Goal: Task Accomplishment & Management: Use online tool/utility

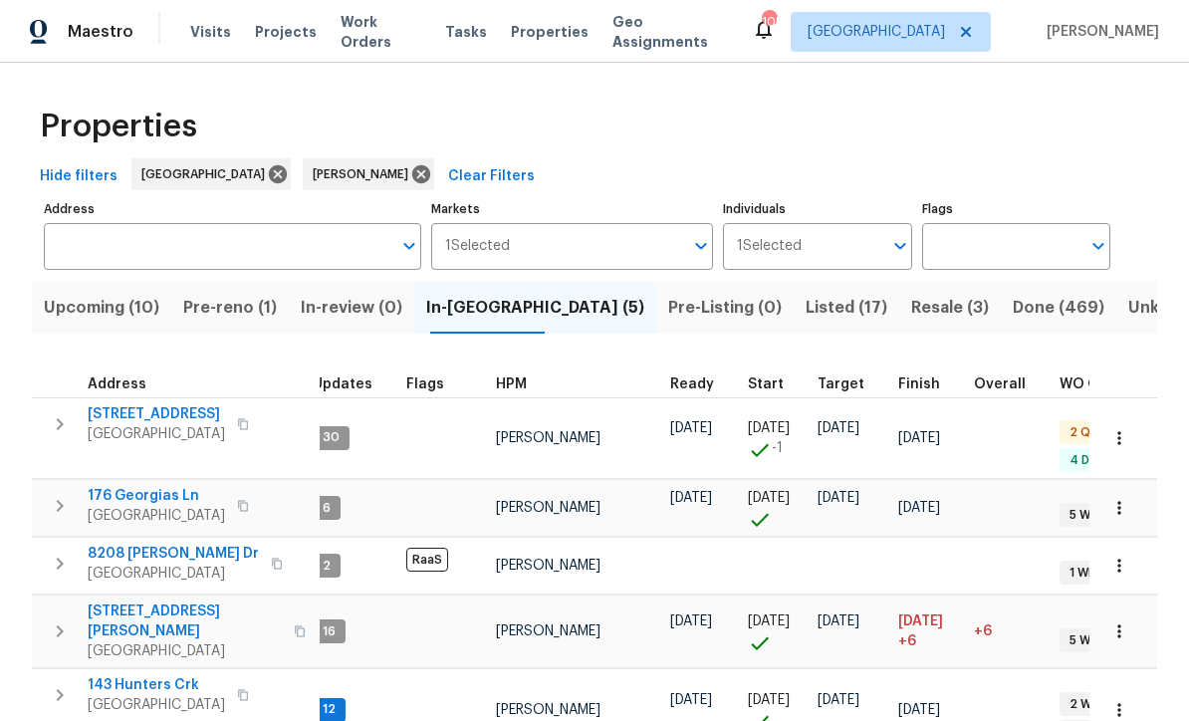
scroll to position [16, 15]
click at [117, 675] on span "143 Hunters Crk" at bounding box center [156, 685] width 137 height 20
click at [116, 404] on span "188 Lost Lake Trl" at bounding box center [156, 414] width 137 height 20
click at [115, 486] on span "176 Georgias Ln" at bounding box center [156, 496] width 137 height 20
click at [107, 544] on span "8208 Connally Dr" at bounding box center [173, 554] width 171 height 20
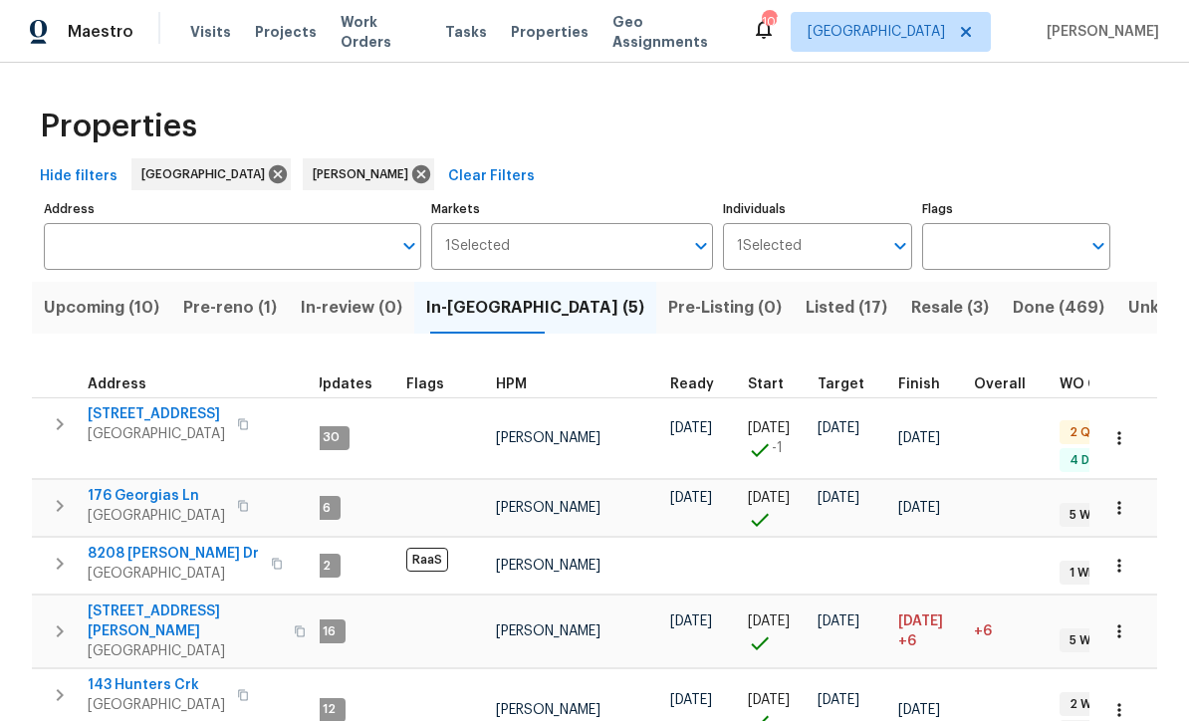
click at [110, 601] on span "422 Marty Ln" at bounding box center [185, 621] width 194 height 40
click at [105, 675] on span "143 Hunters Crk" at bounding box center [156, 685] width 137 height 20
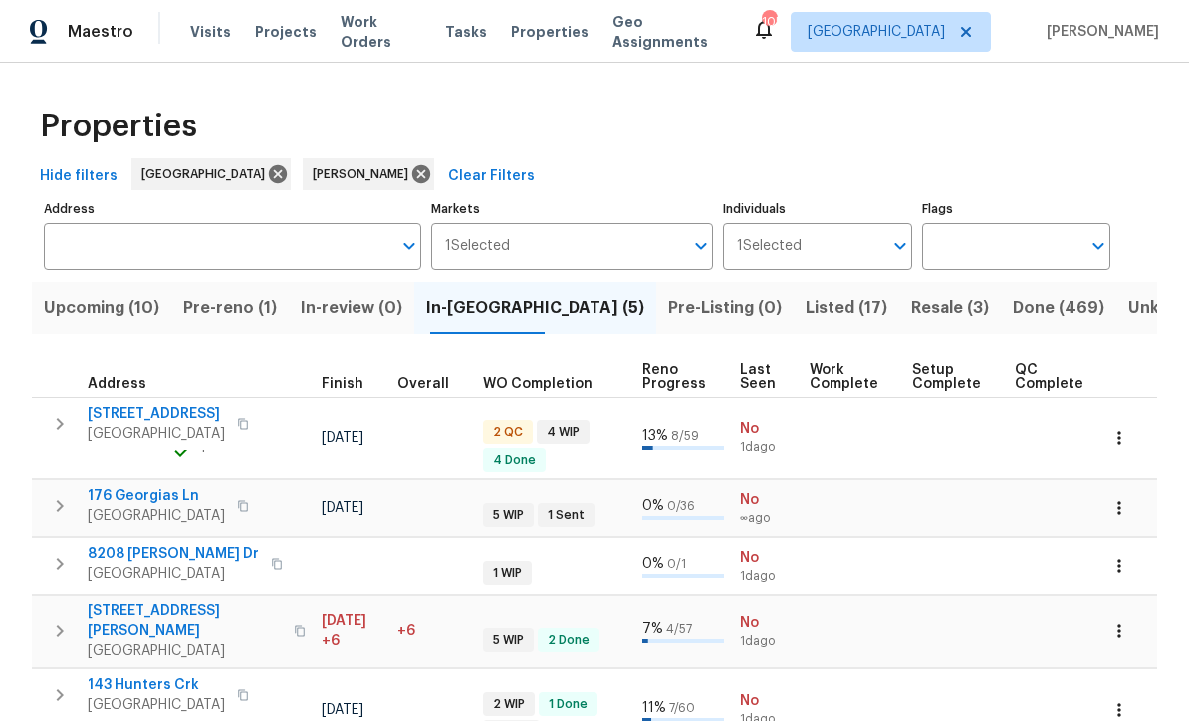
scroll to position [0, 590]
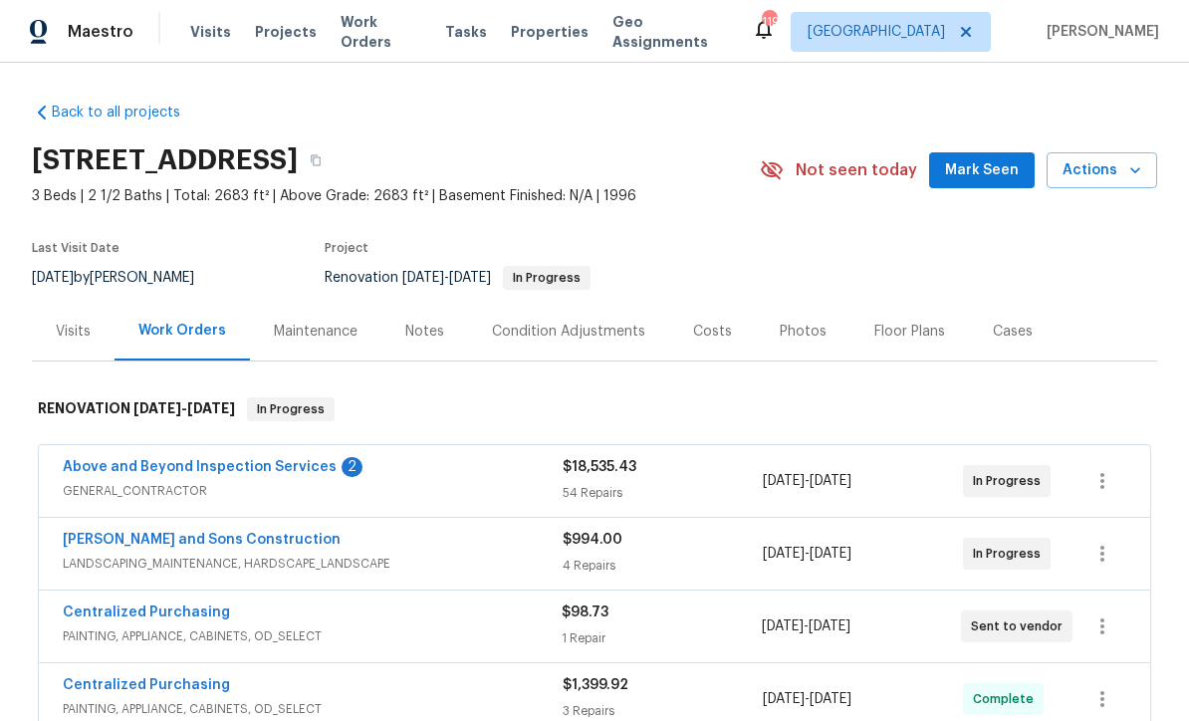
click at [162, 460] on link "Above and Beyond Inspection Services" at bounding box center [200, 467] width 274 height 14
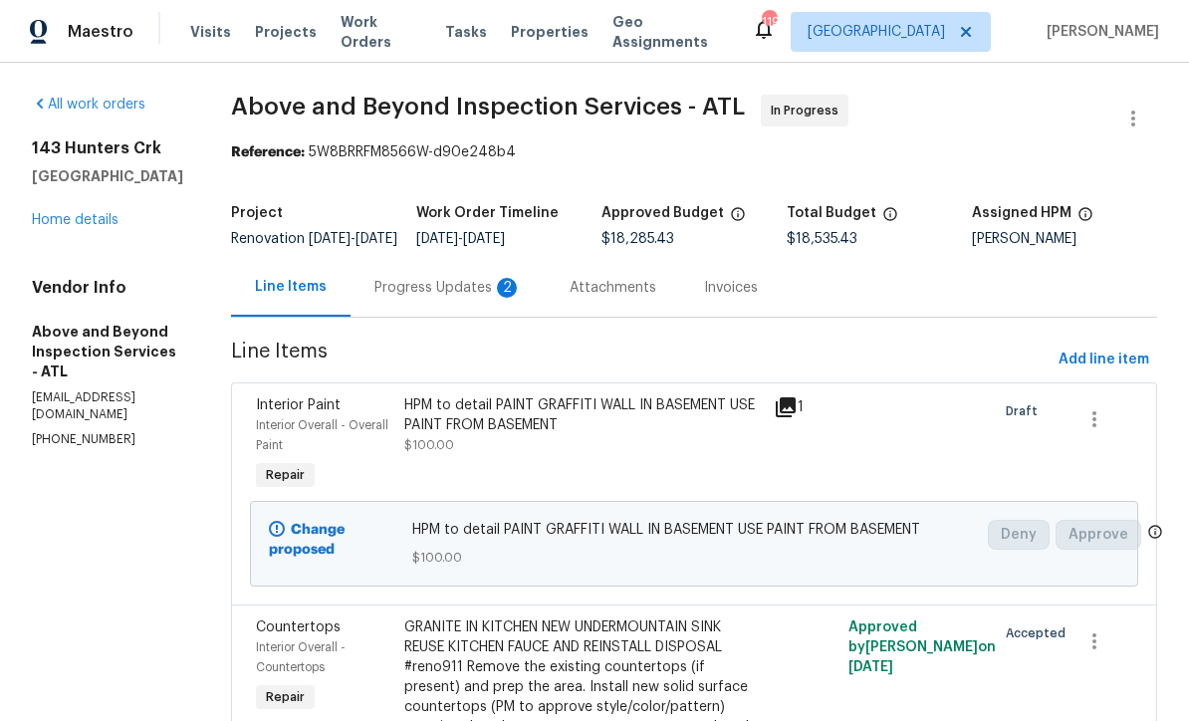
click at [475, 298] on div "Progress Updates 2" at bounding box center [447, 288] width 147 height 20
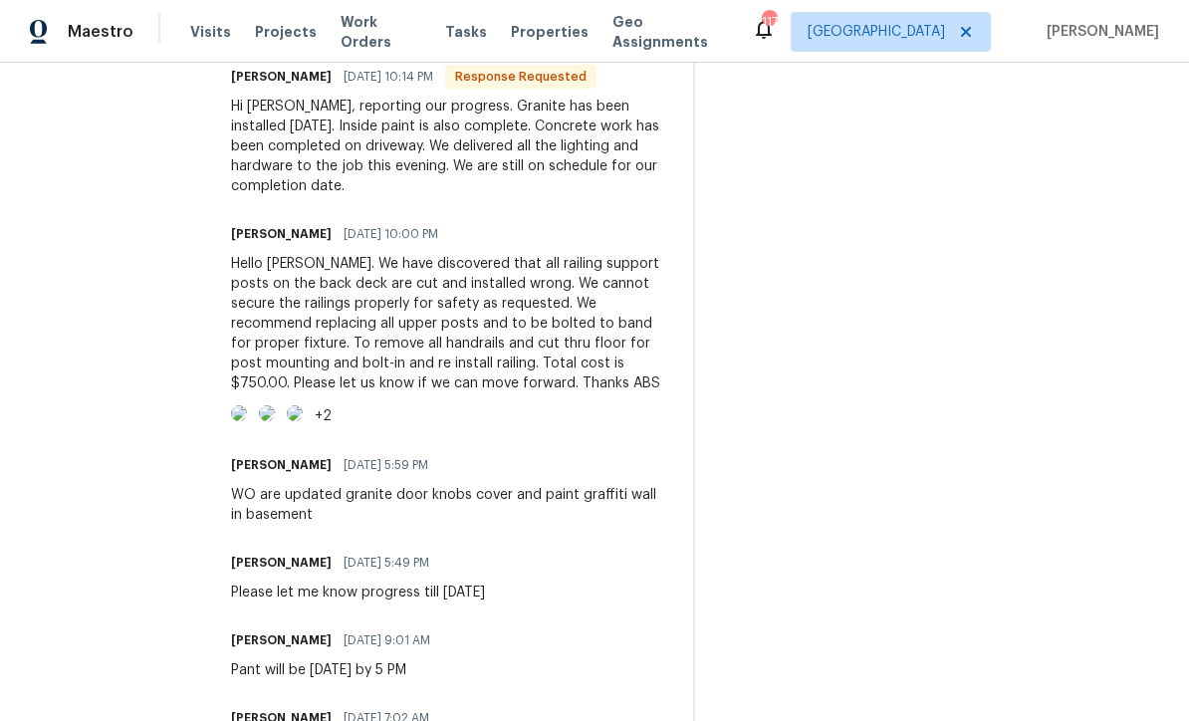
scroll to position [646, 0]
click at [247, 420] on img at bounding box center [239, 412] width 16 height 16
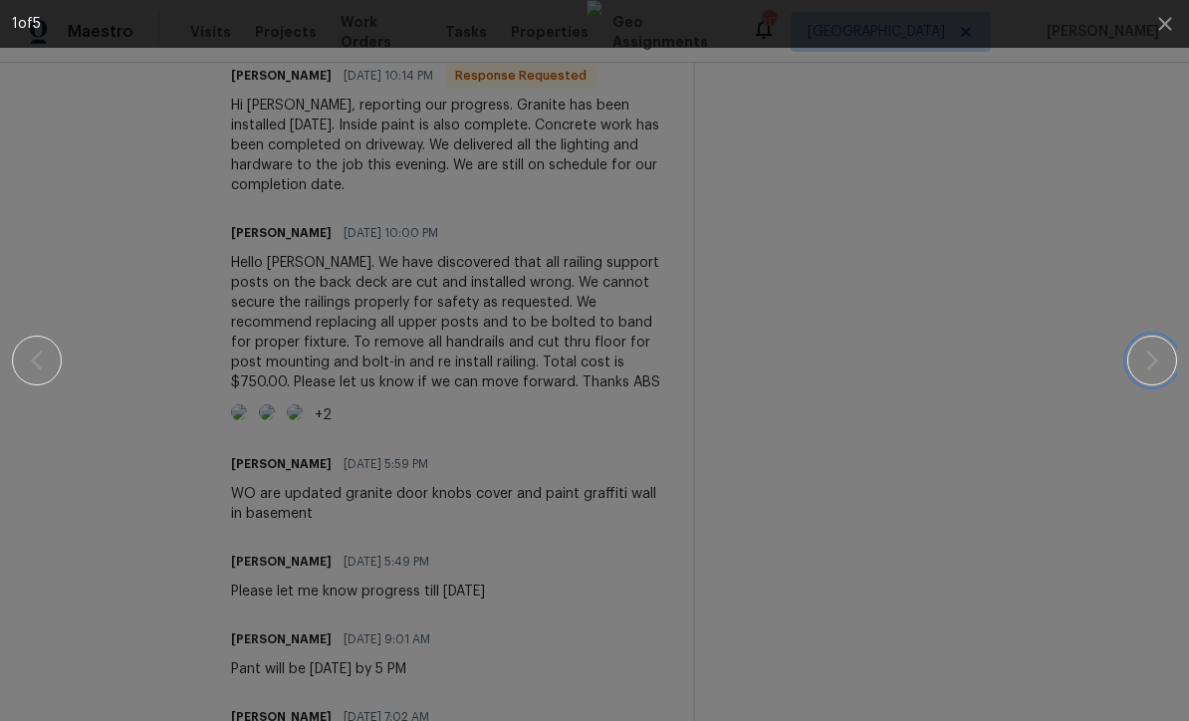
click at [1154, 364] on icon "button" at bounding box center [1152, 360] width 12 height 20
click at [1154, 362] on icon "button" at bounding box center [1152, 360] width 12 height 20
click at [1155, 362] on icon "button" at bounding box center [1152, 360] width 12 height 20
click at [1162, 26] on icon "button" at bounding box center [1164, 23] width 13 height 13
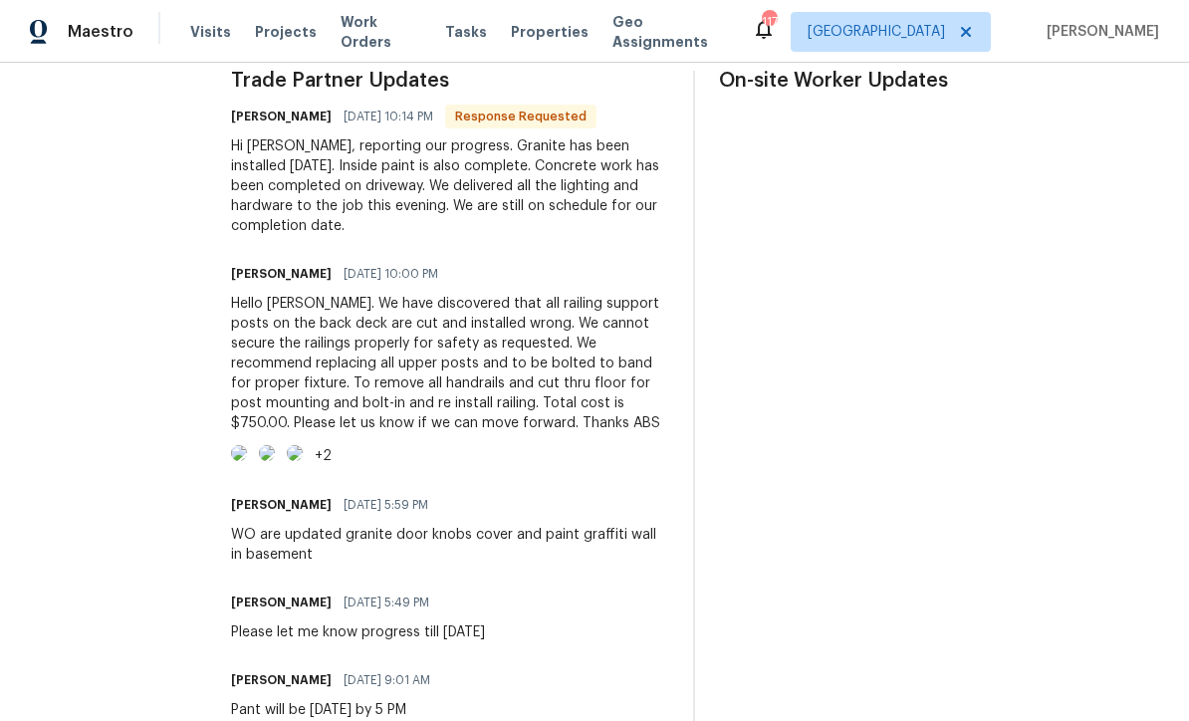
scroll to position [617, 0]
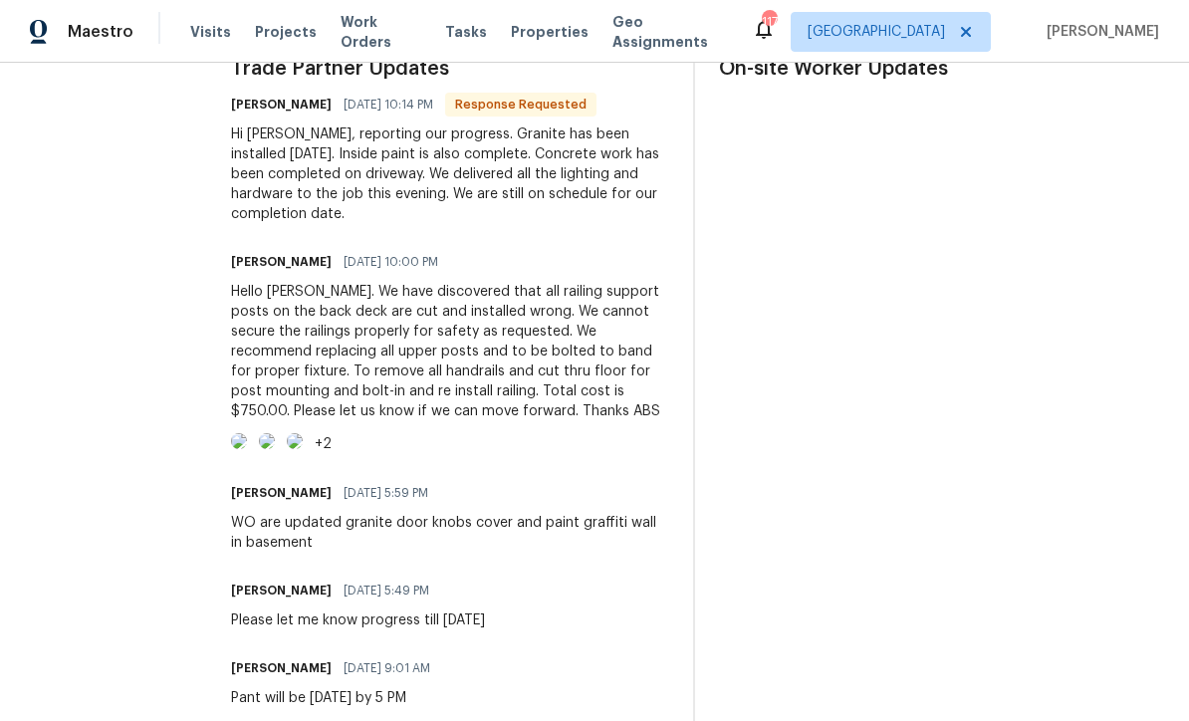
click at [247, 449] on img at bounding box center [239, 441] width 16 height 16
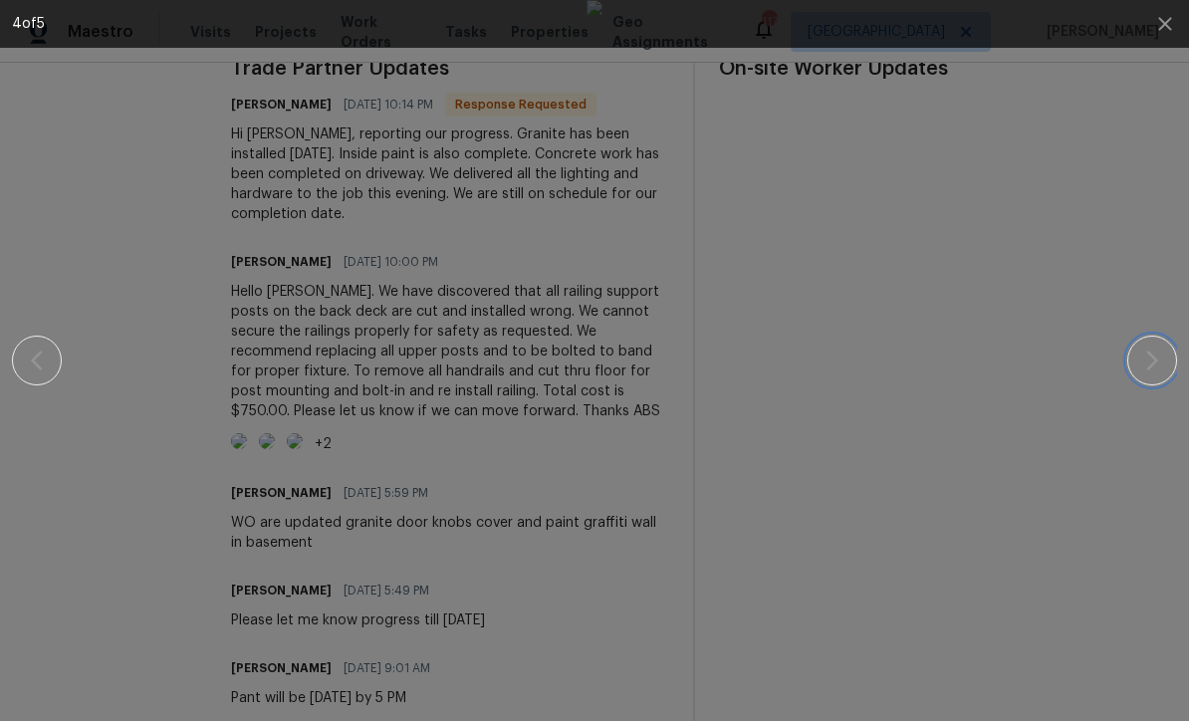
click at [1151, 363] on icon "button" at bounding box center [1152, 360] width 24 height 24
click at [1164, 29] on icon "button" at bounding box center [1165, 24] width 24 height 24
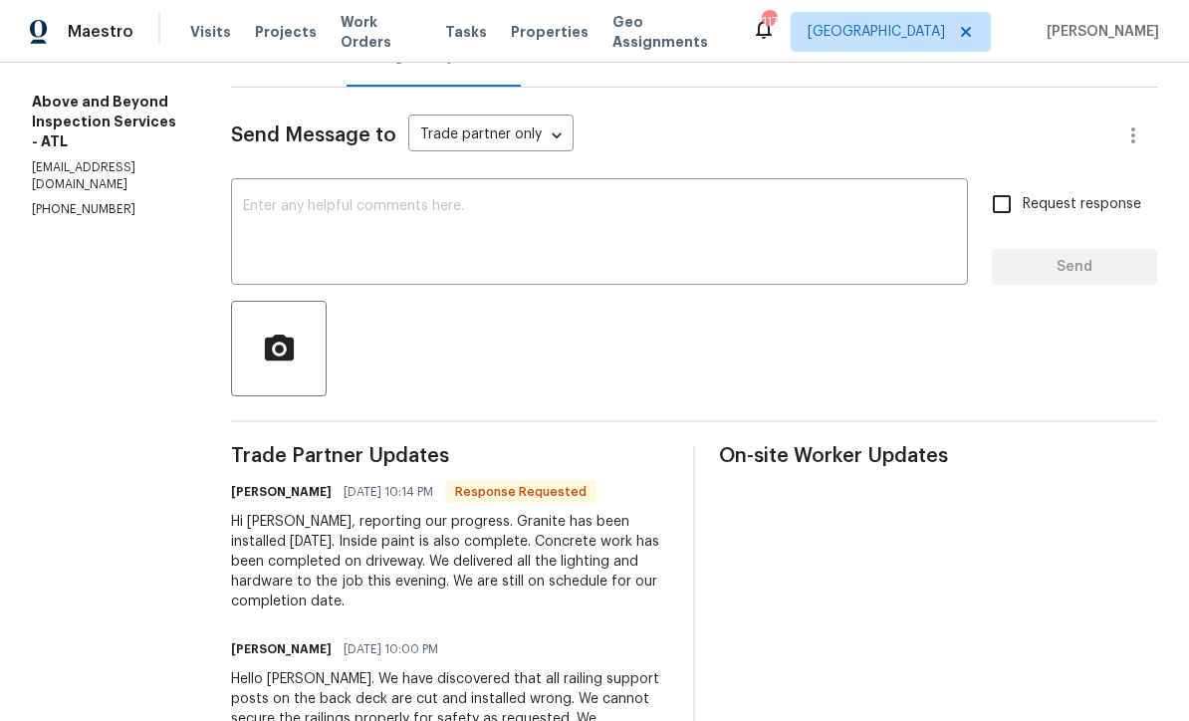
scroll to position [231, 0]
click at [343, 213] on textarea at bounding box center [599, 233] width 713 height 70
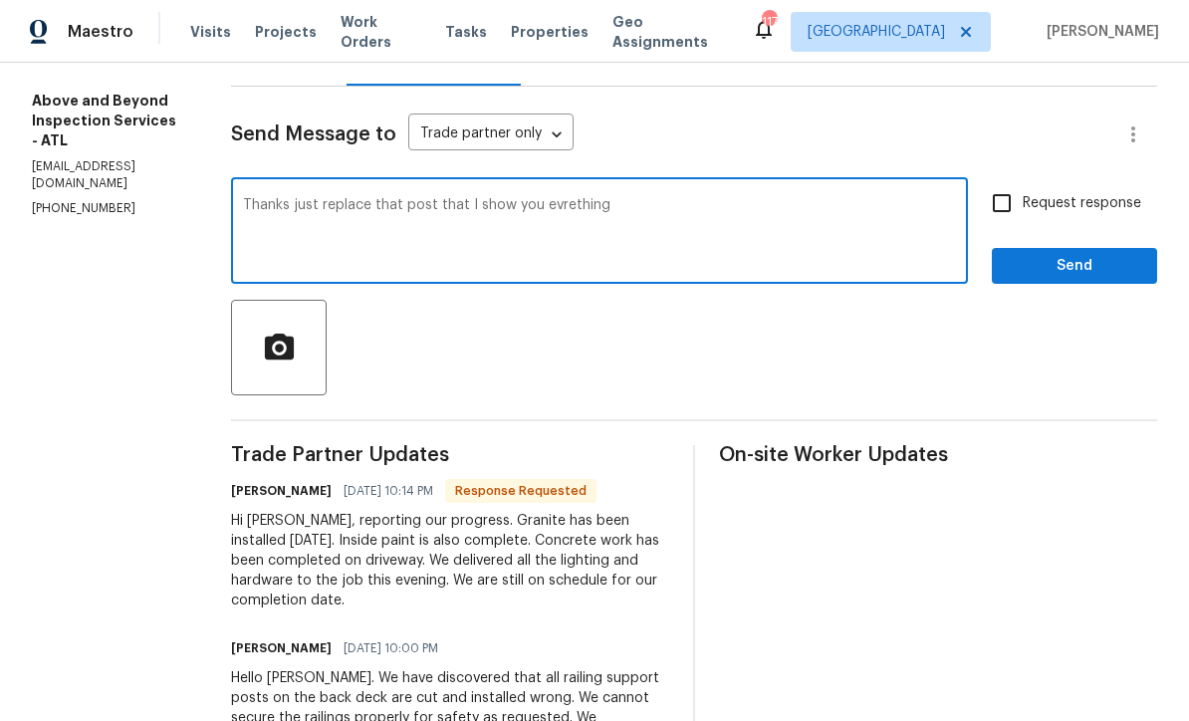
click at [645, 223] on textarea "Thanks just replace that post that I show you evrething" at bounding box center [599, 233] width 713 height 70
click at [637, 226] on textarea "Thanks just replace that post that I show you evrething else stay how is" at bounding box center [599, 233] width 713 height 70
click at [356, 218] on textarea "Thanks just replace that post that I show you everything else stay how is" at bounding box center [599, 233] width 713 height 70
type textarea "Thanks on progress just replace that post that I show you everything else stay …"
click at [1003, 210] on input "Request response" at bounding box center [1002, 203] width 42 height 42
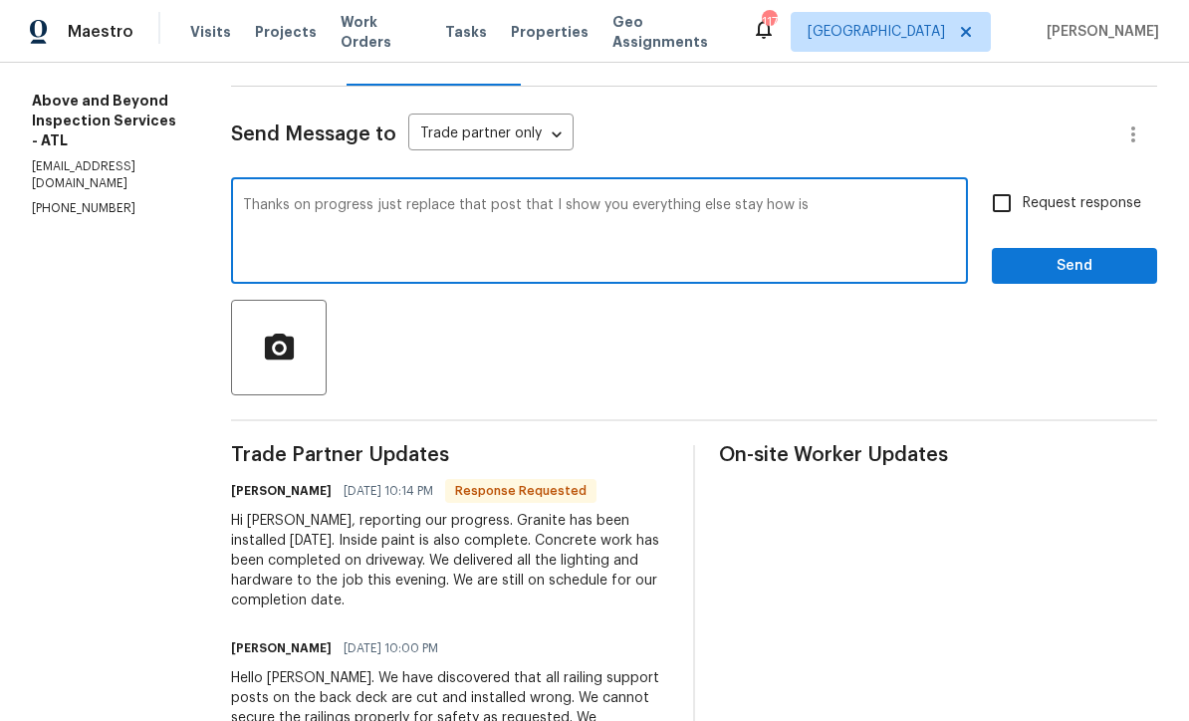
checkbox input "true"
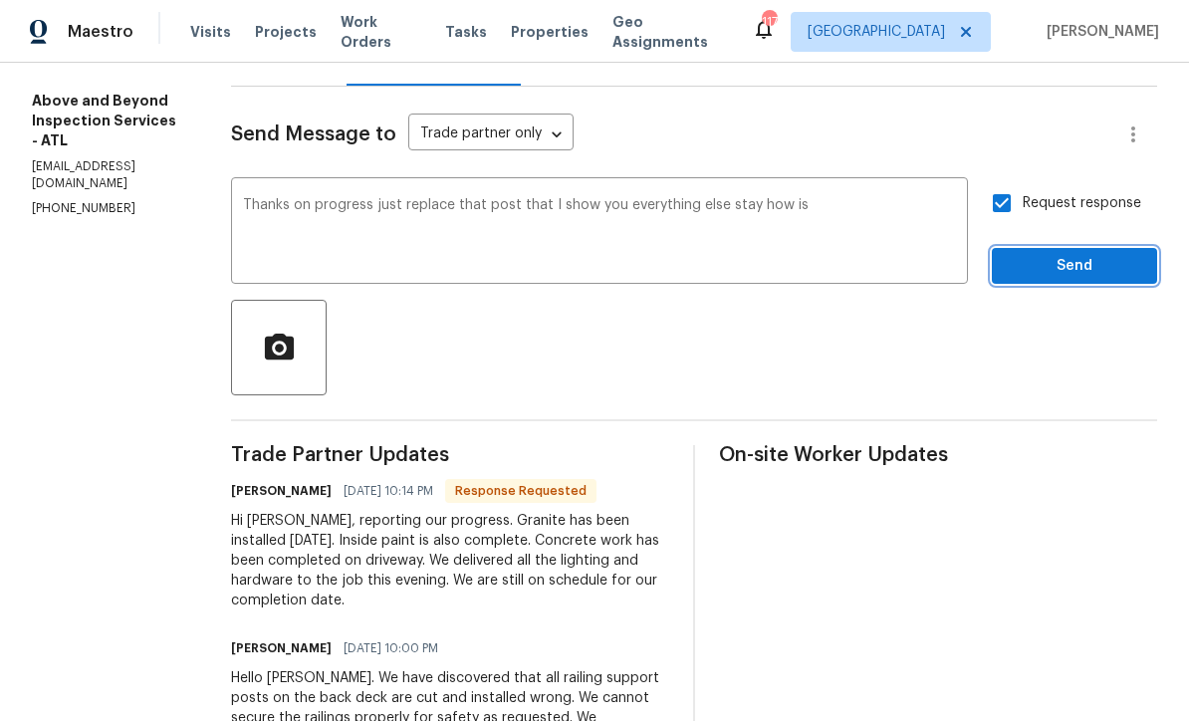
click at [1054, 275] on span "Send" at bounding box center [1073, 266] width 133 height 25
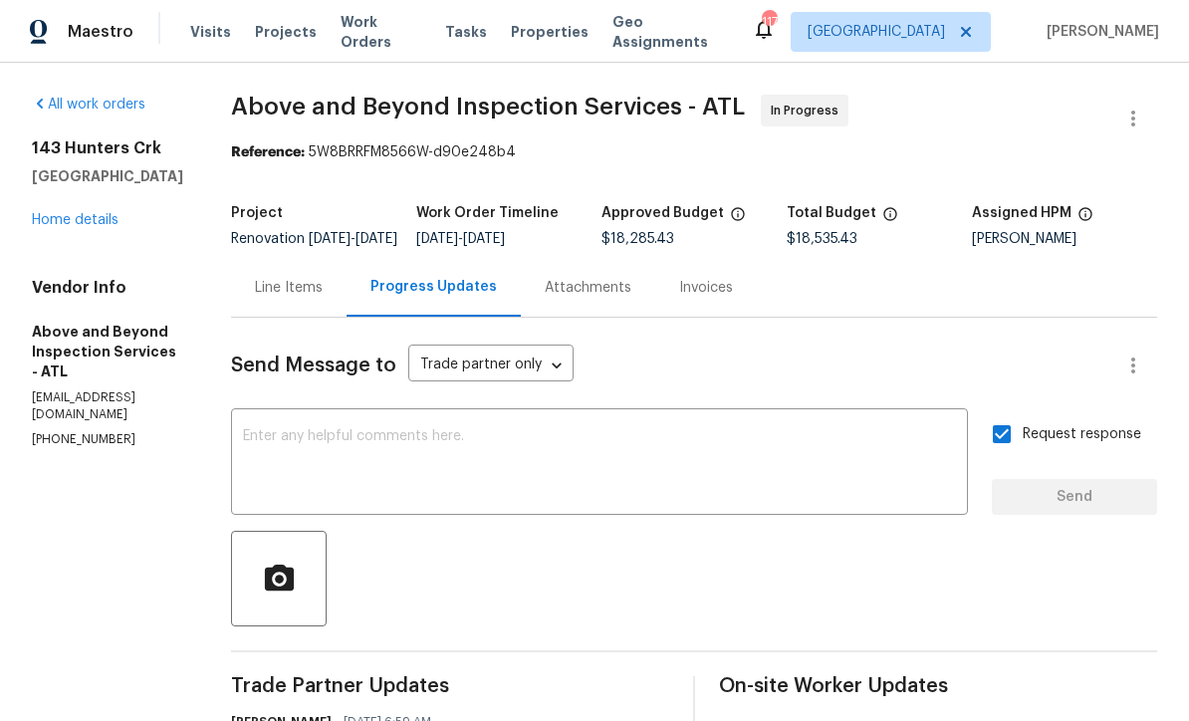
scroll to position [0, 0]
click at [58, 213] on link "Home details" at bounding box center [75, 220] width 87 height 14
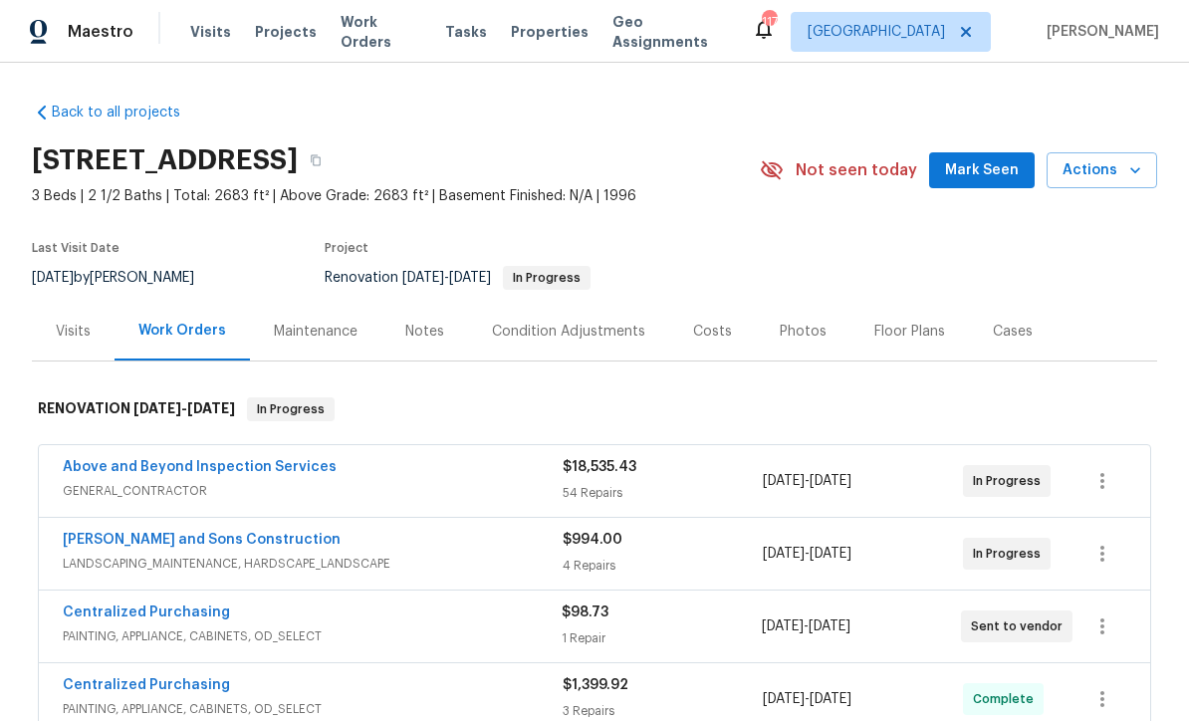
click at [983, 165] on span "Mark Seen" at bounding box center [982, 170] width 74 height 25
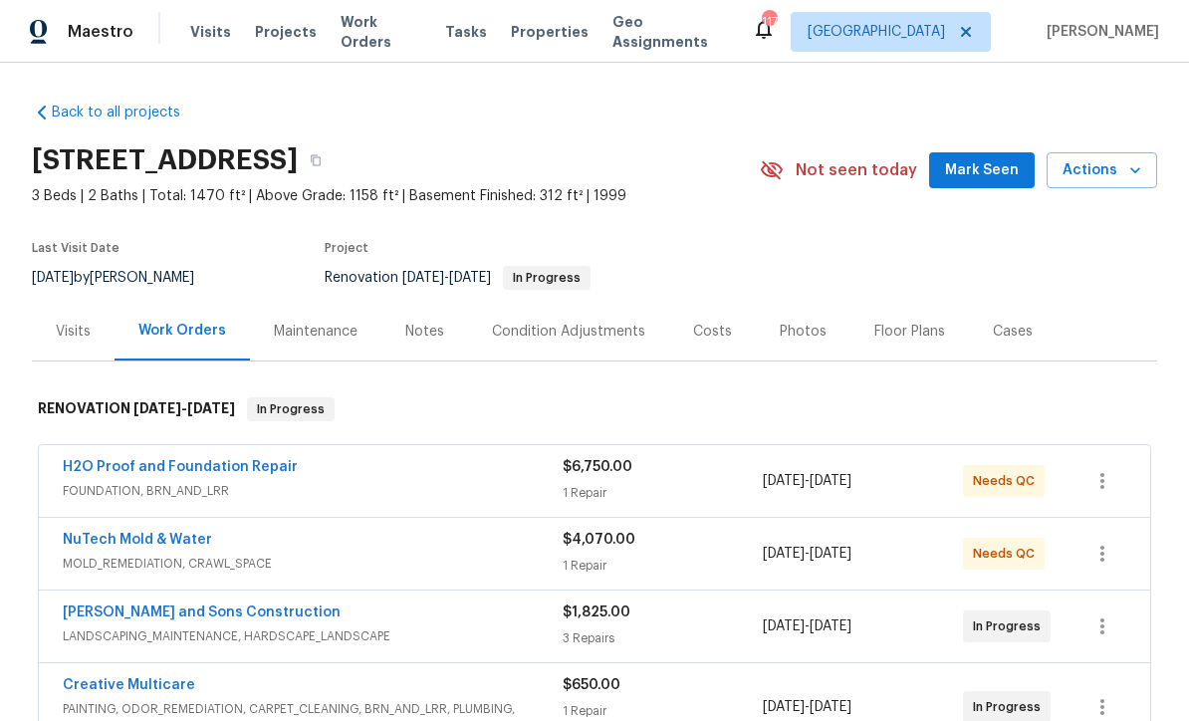
click at [981, 171] on span "Mark Seen" at bounding box center [982, 170] width 74 height 25
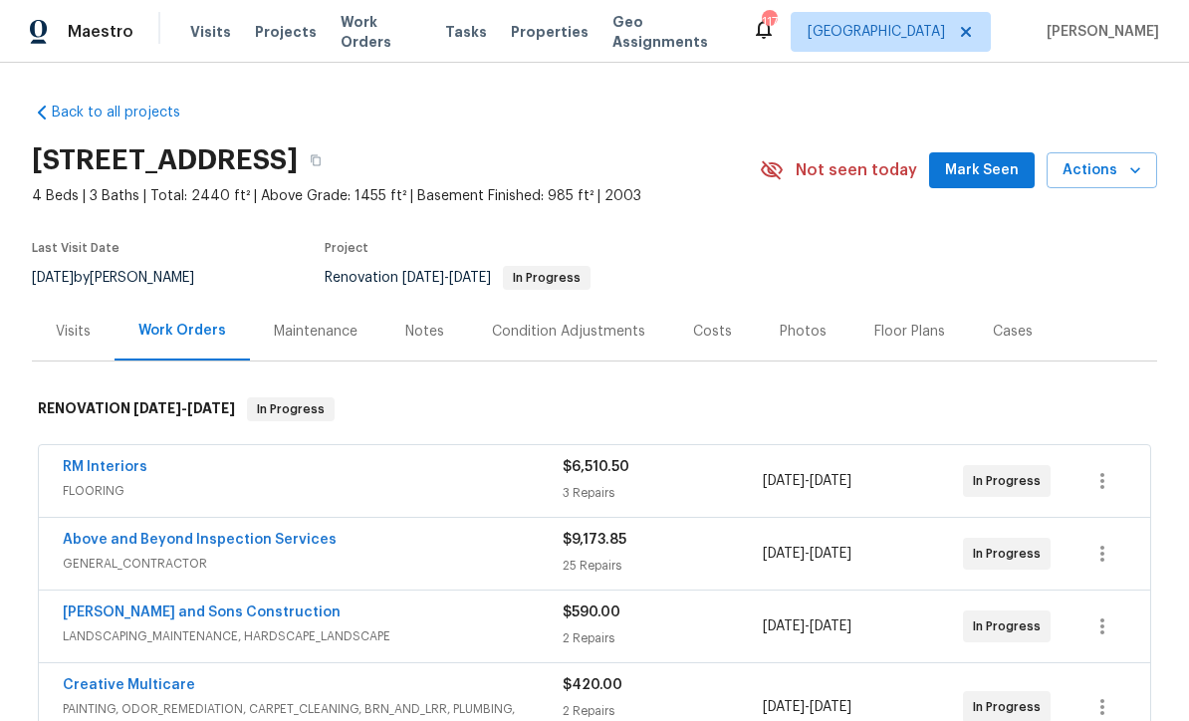
click at [978, 169] on span "Mark Seen" at bounding box center [982, 170] width 74 height 25
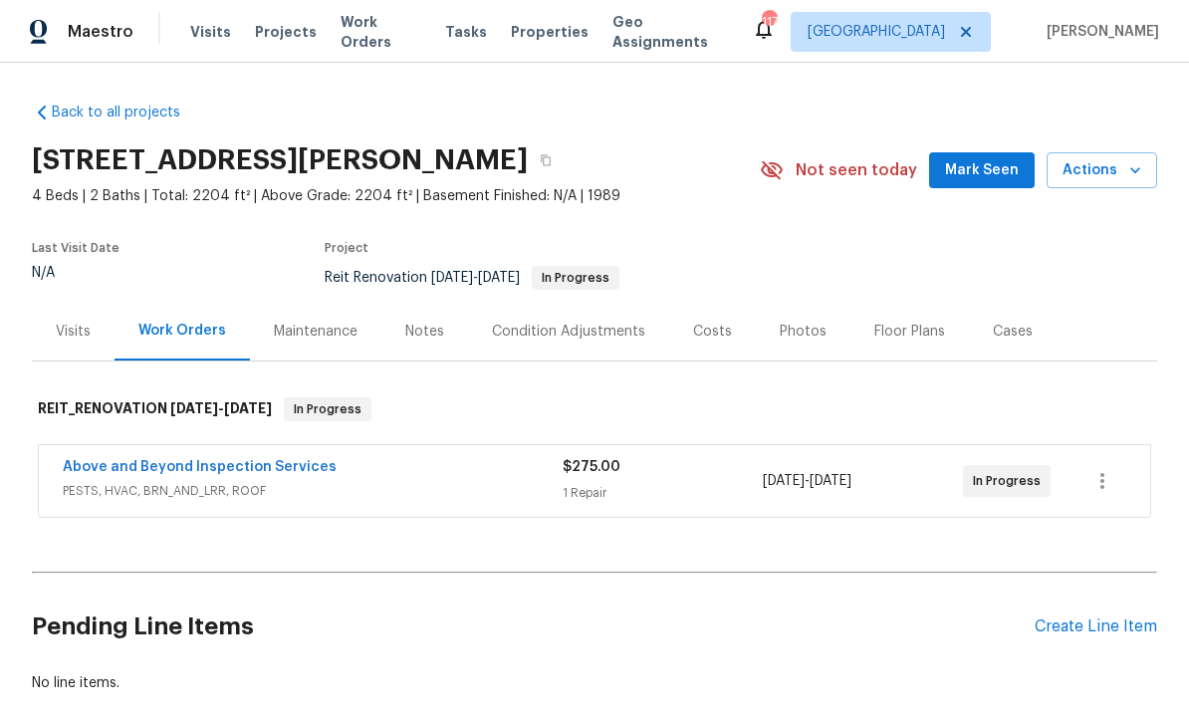
click at [997, 166] on span "Mark Seen" at bounding box center [982, 170] width 74 height 25
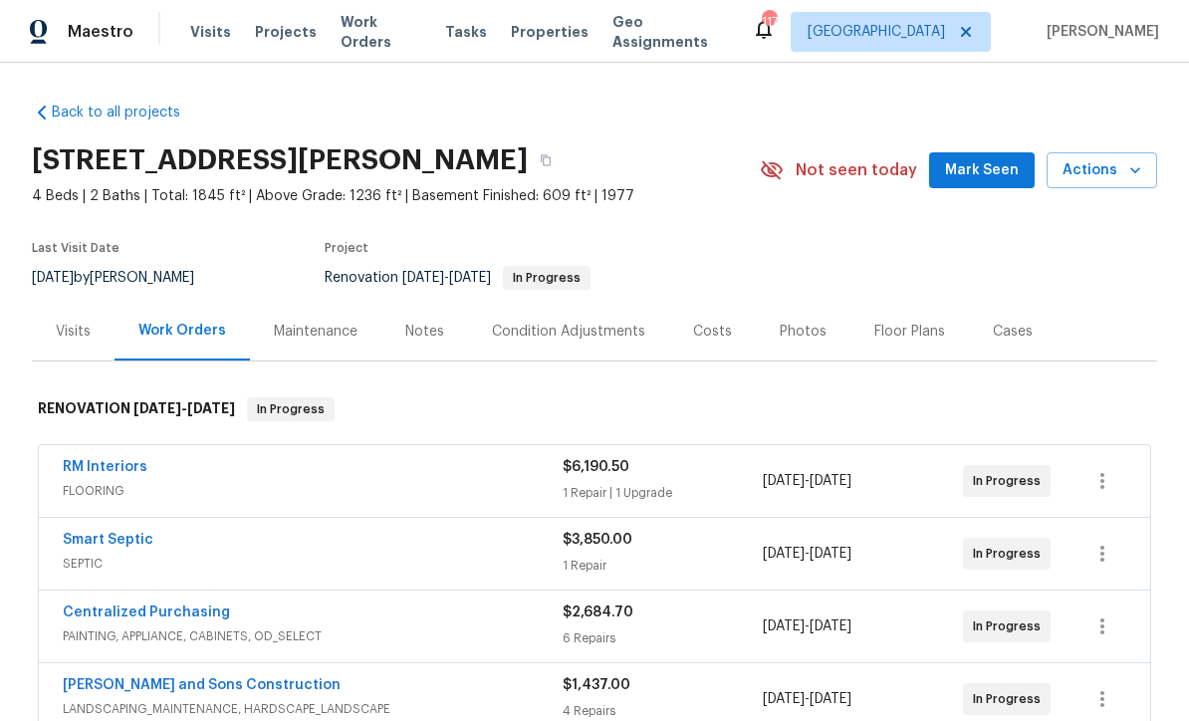
click at [976, 161] on span "Mark Seen" at bounding box center [982, 170] width 74 height 25
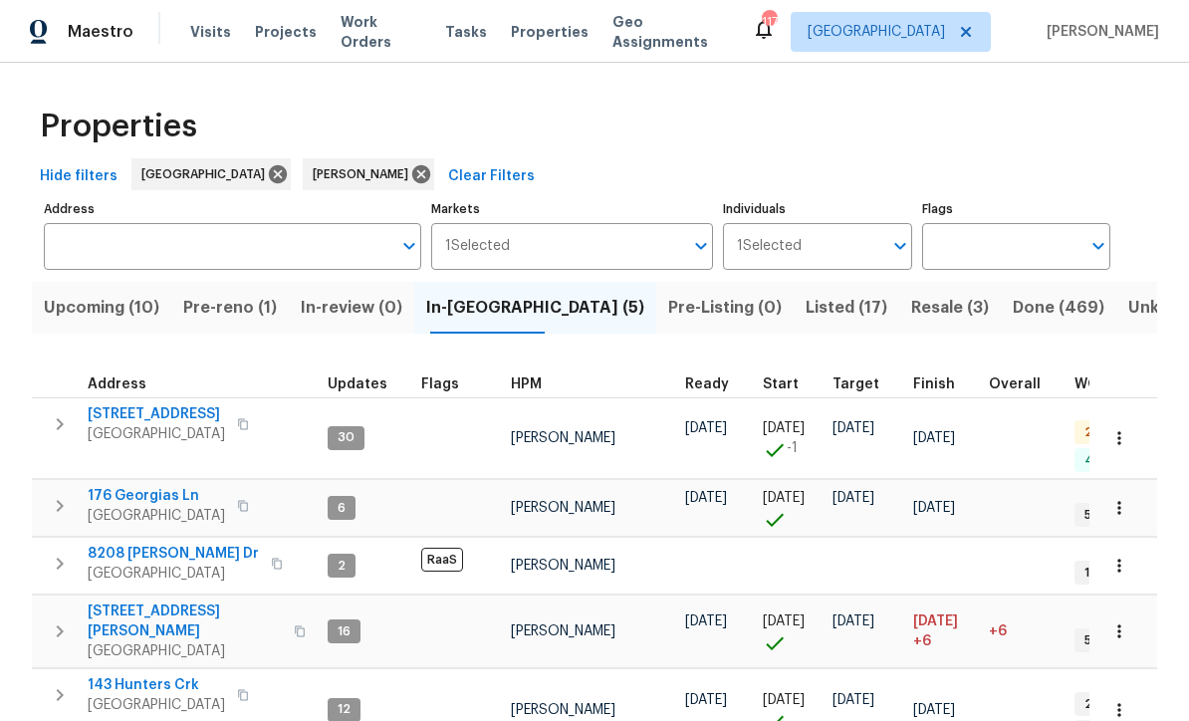
click at [222, 294] on button "Pre-reno (1)" at bounding box center [229, 308] width 117 height 52
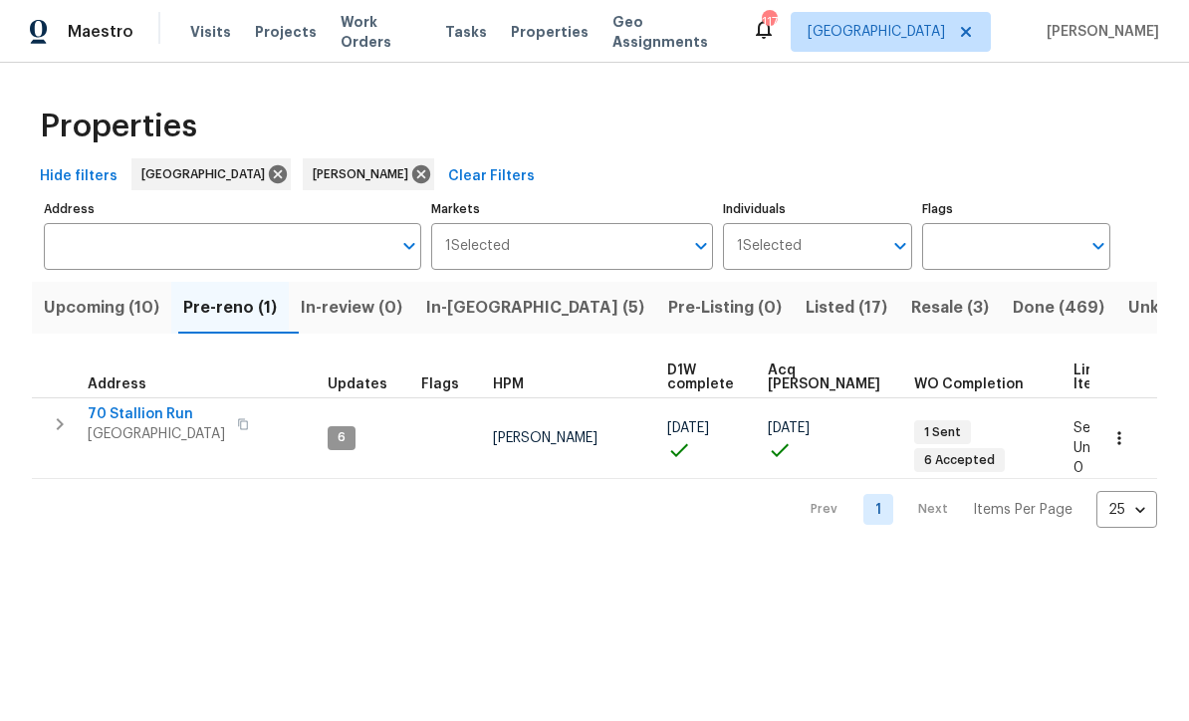
click at [127, 414] on span "70 Stallion Run" at bounding box center [156, 414] width 137 height 20
click at [84, 298] on span "Upcoming (10)" at bounding box center [101, 308] width 115 height 28
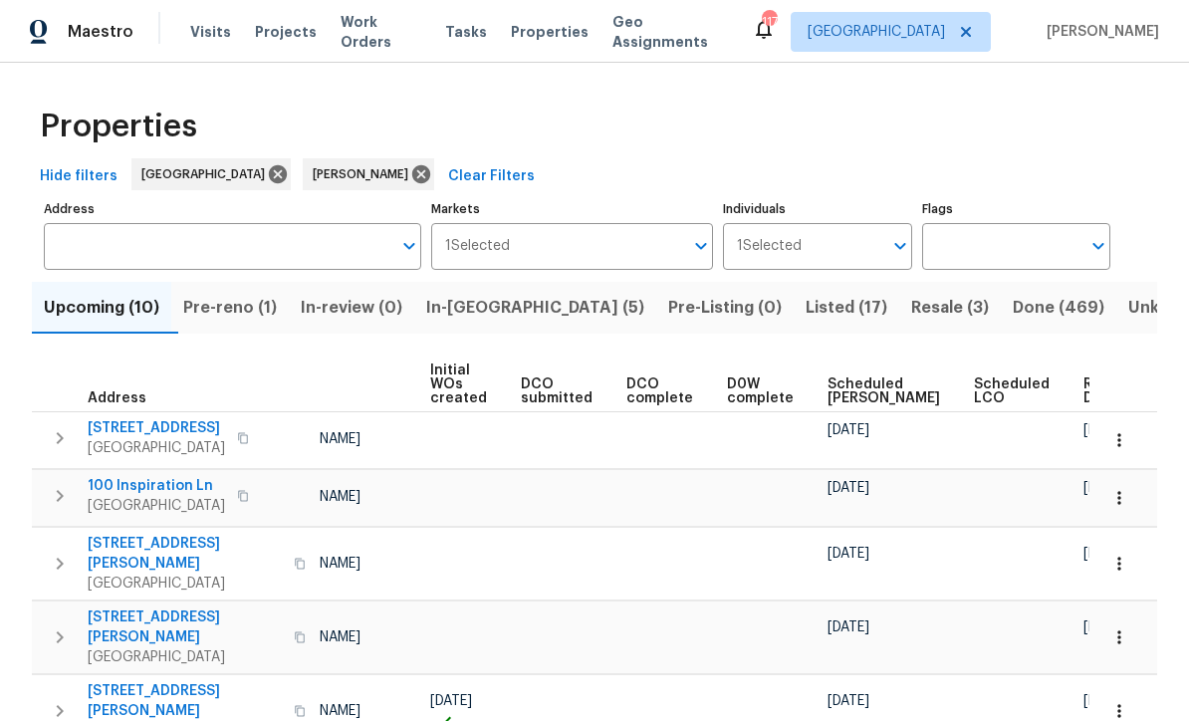
scroll to position [0, 142]
click at [1084, 386] on span "Ready Date" at bounding box center [1106, 391] width 44 height 28
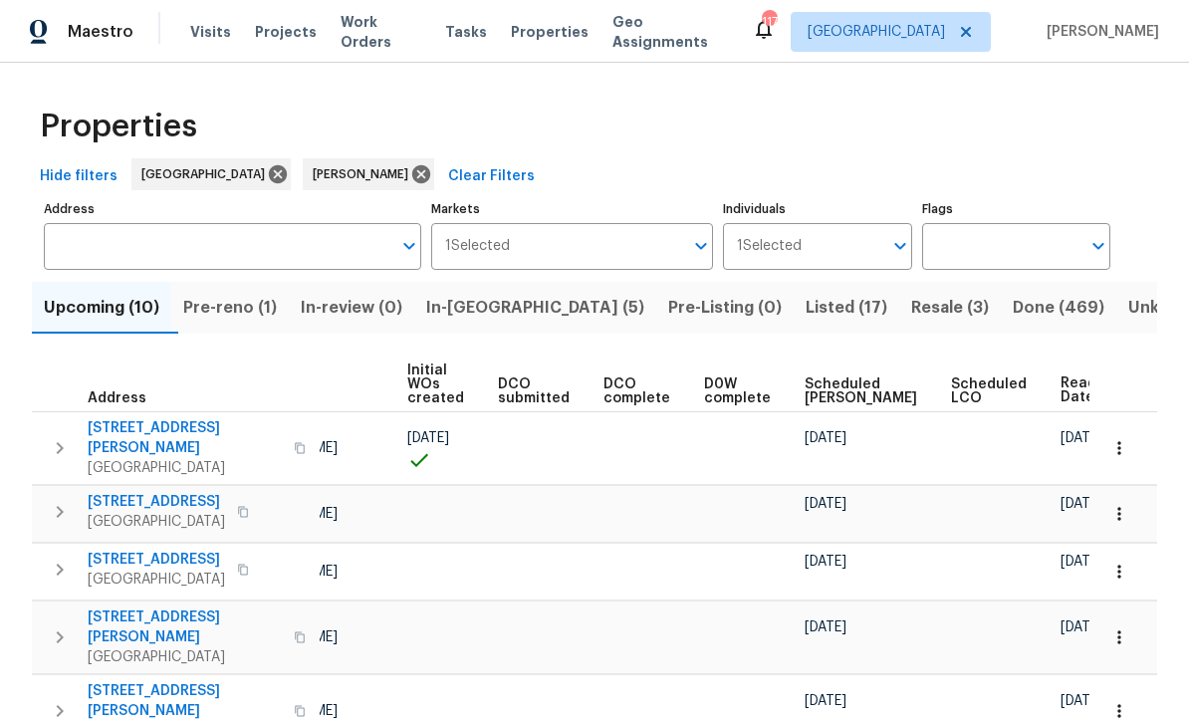
scroll to position [0, 164]
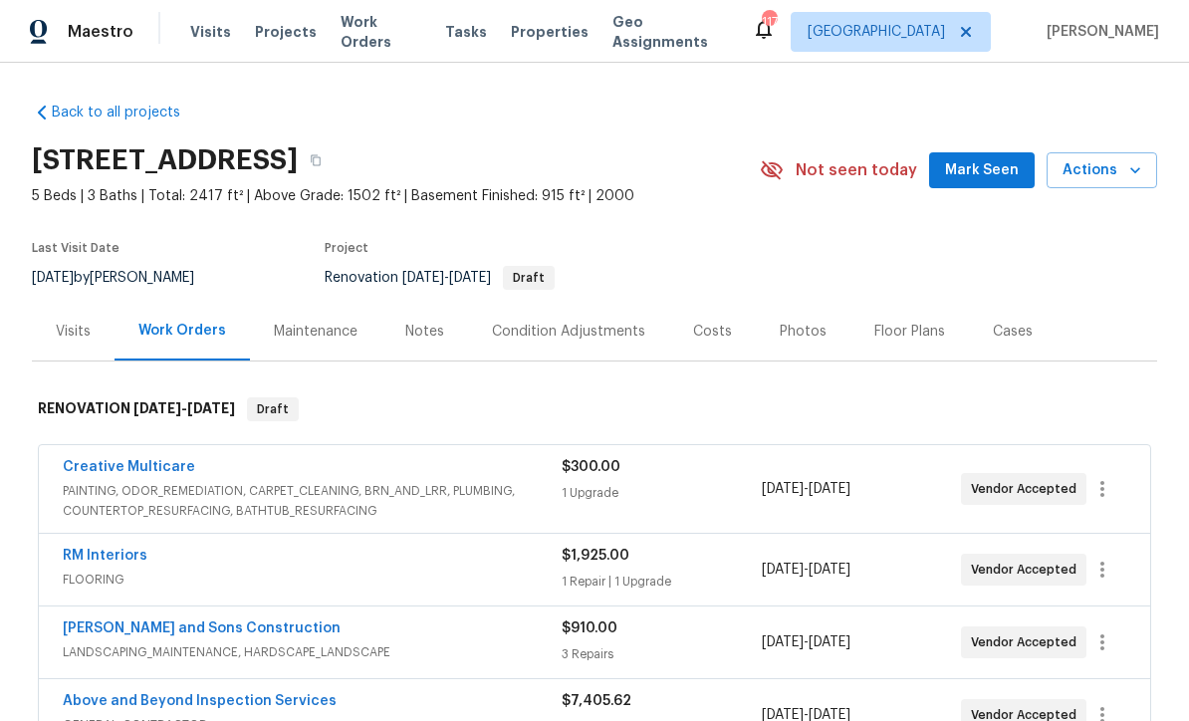
click at [978, 169] on span "Mark Seen" at bounding box center [982, 170] width 74 height 25
